Goal: Task Accomplishment & Management: Use online tool/utility

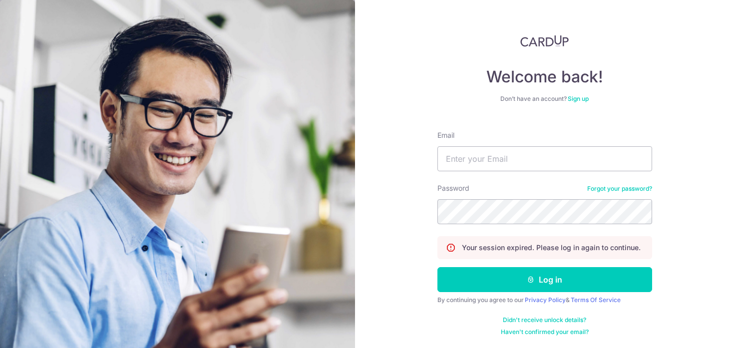
type input "[EMAIL_ADDRESS][DOMAIN_NAME]"
click at [503, 272] on button "Log in" at bounding box center [545, 279] width 215 height 25
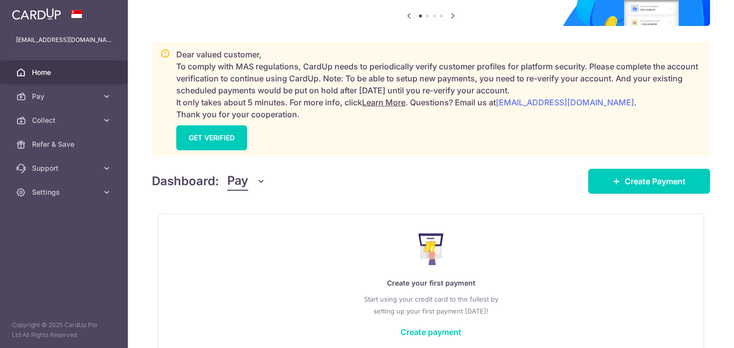
click at [240, 168] on div "Dashboard: Pay Pay Collect Download Report Create Payment" at bounding box center [431, 179] width 558 height 29
click at [240, 174] on span "Pay" at bounding box center [237, 181] width 21 height 19
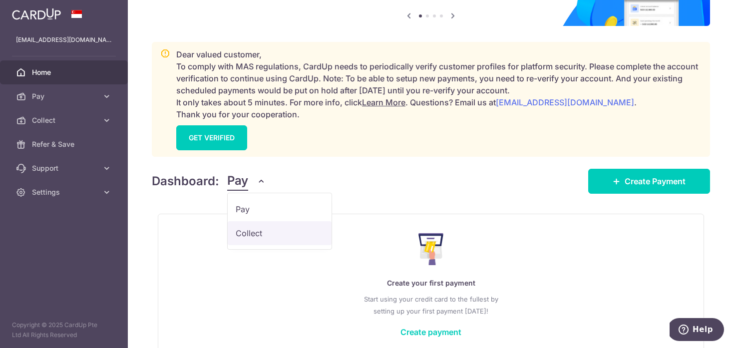
click at [267, 234] on link "Collect" at bounding box center [280, 233] width 104 height 24
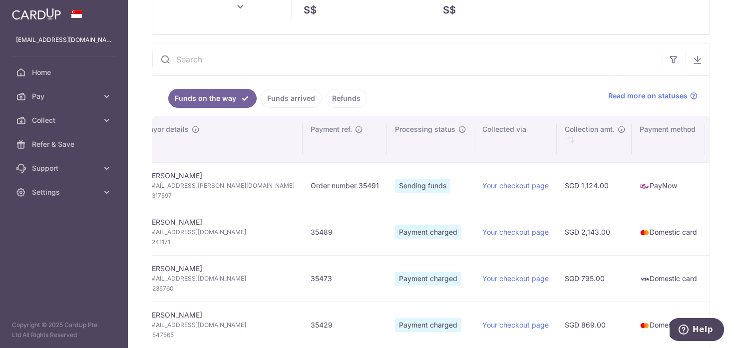
scroll to position [0, 90]
type input "[DATE]"
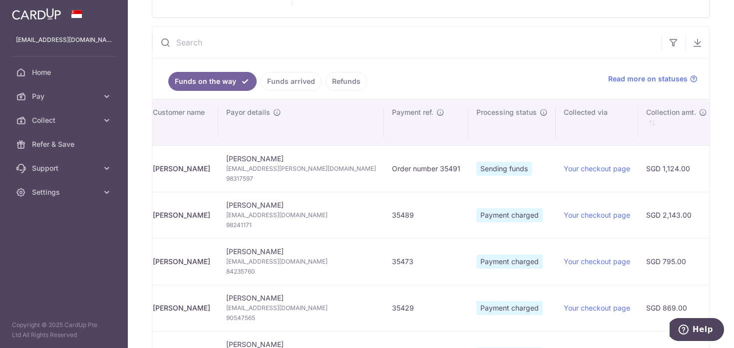
scroll to position [107, 0]
